Goal: Find specific page/section: Find specific page/section

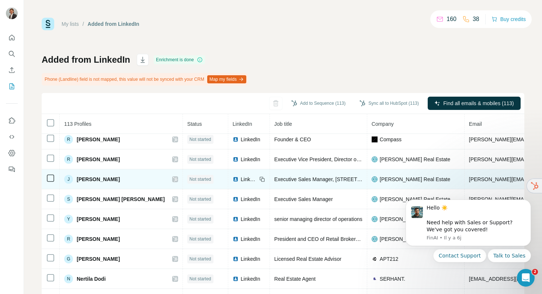
scroll to position [32, 0]
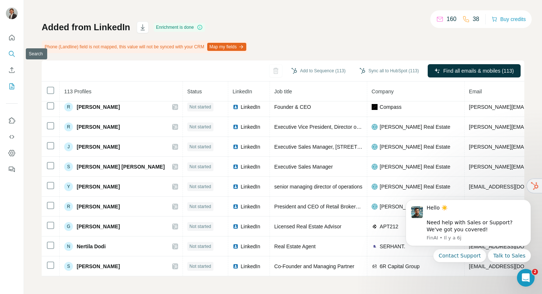
click at [10, 55] on icon "Search" at bounding box center [11, 53] width 5 height 5
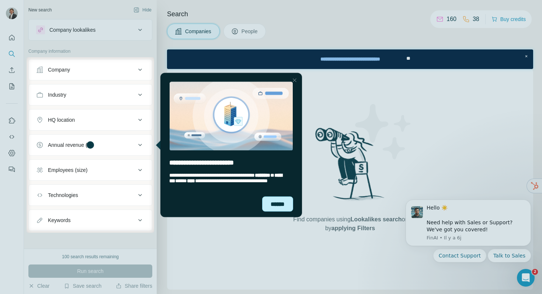
click at [277, 202] on div "******" at bounding box center [277, 203] width 31 height 15
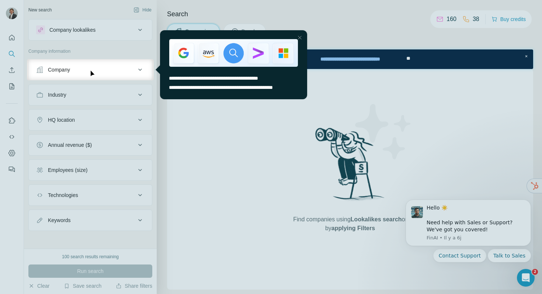
click at [301, 35] on div "Close Step" at bounding box center [299, 37] width 9 height 9
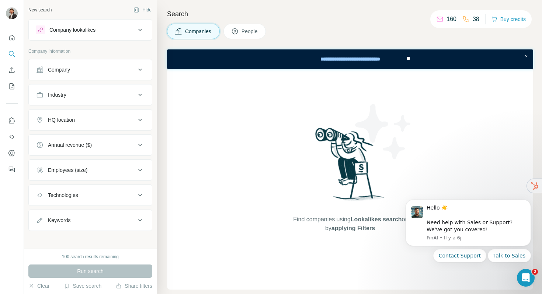
click at [249, 31] on span "People" at bounding box center [250, 31] width 17 height 7
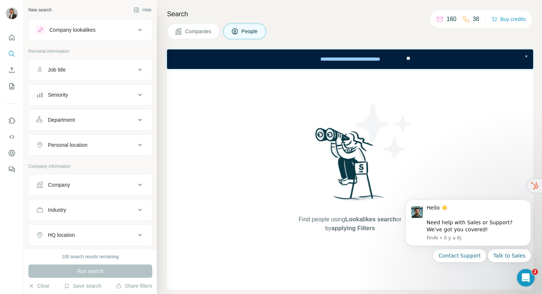
click at [89, 67] on div "Job title" at bounding box center [86, 69] width 100 height 7
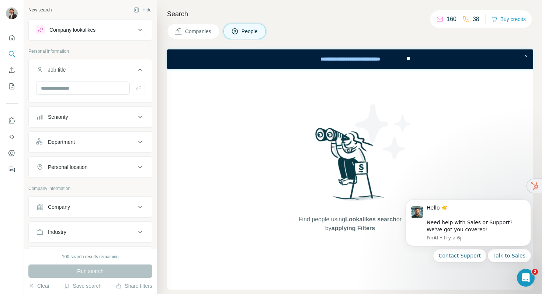
click at [102, 59] on div "Job title" at bounding box center [90, 81] width 124 height 44
click at [99, 64] on button "Job title" at bounding box center [90, 71] width 123 height 21
